Goal: Find specific page/section: Find specific page/section

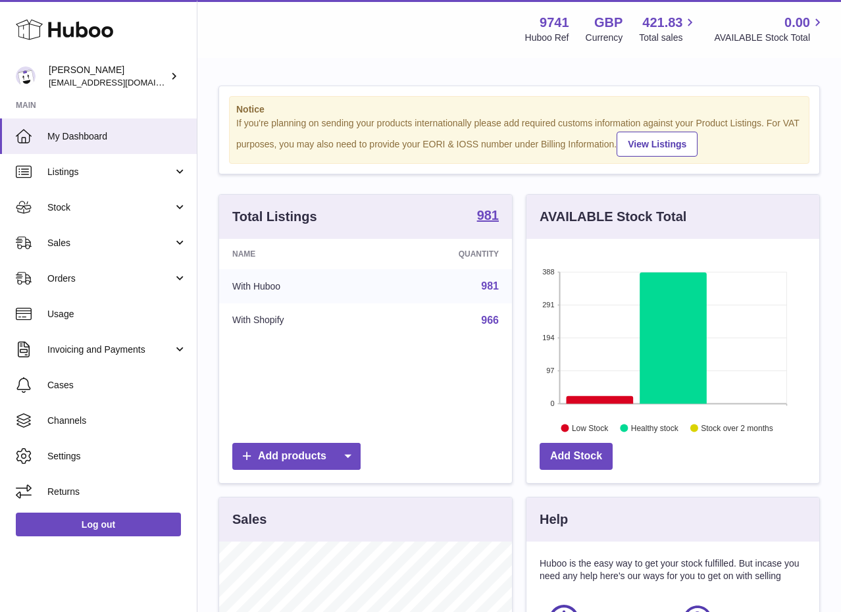
scroll to position [205, 293]
click at [46, 247] on link "Sales" at bounding box center [98, 243] width 197 height 36
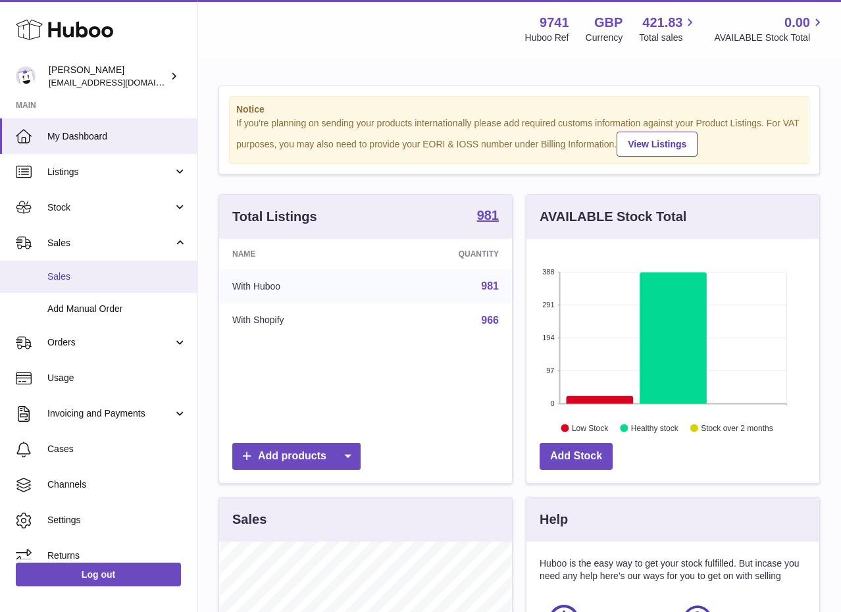
click at [70, 277] on span "Sales" at bounding box center [116, 276] width 139 height 12
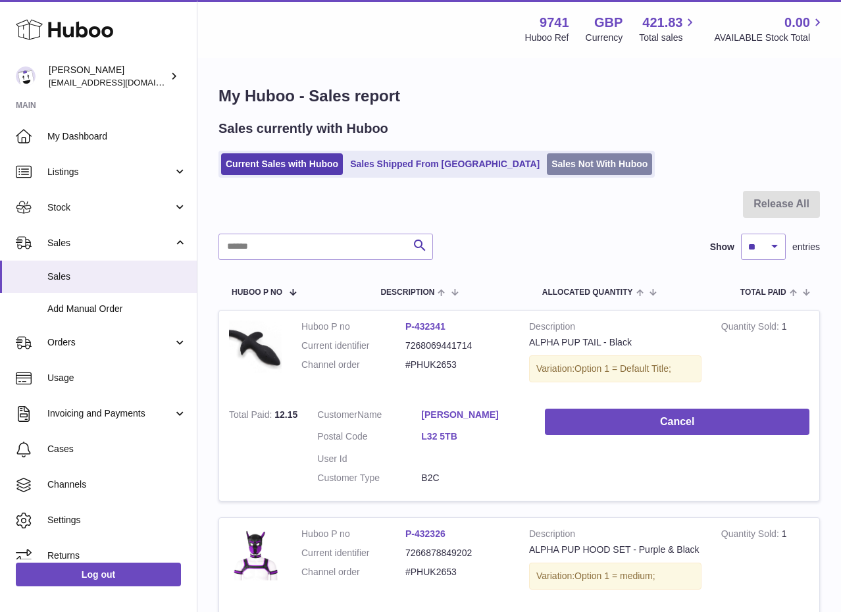
click at [547, 166] on link "Sales Not With Huboo" at bounding box center [599, 164] width 105 height 22
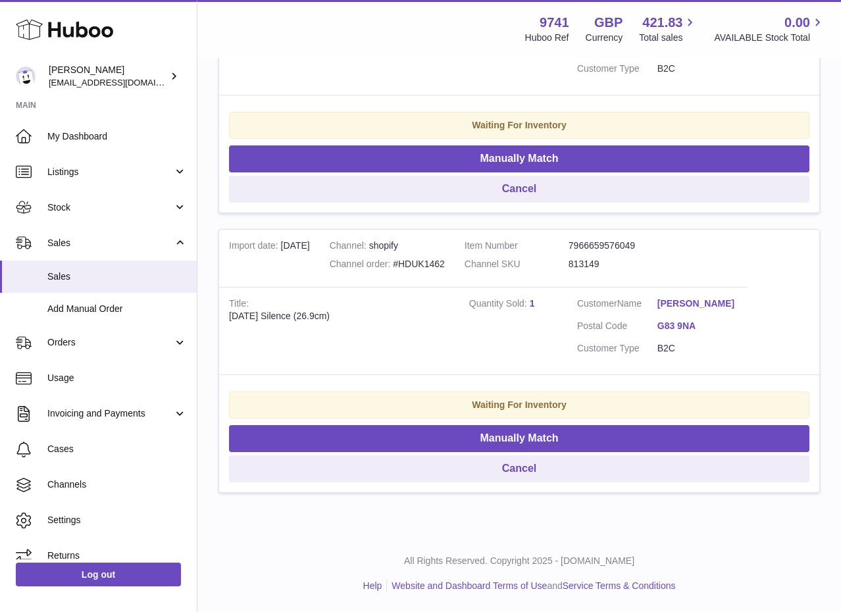
scroll to position [25, 0]
